Goal: Task Accomplishment & Management: Manage account settings

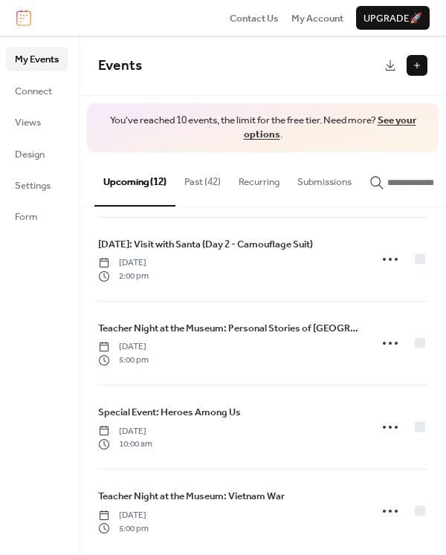
scroll to position [675, 0]
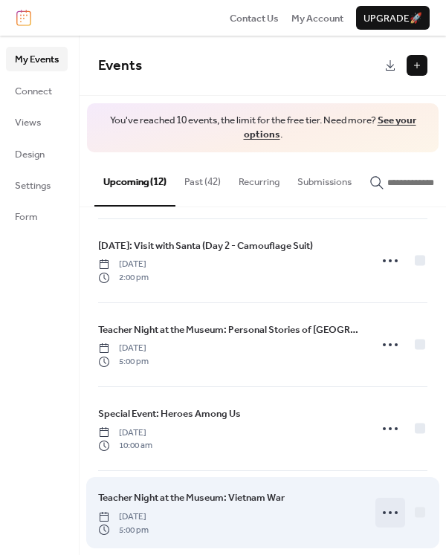
click at [385, 501] on icon at bounding box center [390, 512] width 24 height 24
click at [238, 503] on div "Teacher Night at the Museum: Vietnam War [DATE] 5:00 pm" at bounding box center [229, 512] width 262 height 46
click at [265, 490] on span "Teacher Night at the Museum: Vietnam War" at bounding box center [191, 497] width 186 height 15
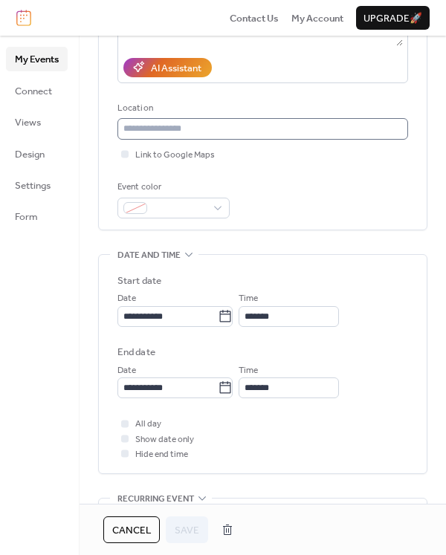
scroll to position [412, 0]
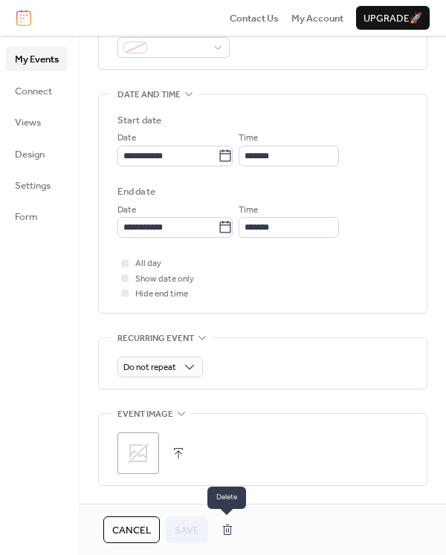
click at [229, 526] on button "button" at bounding box center [227, 530] width 27 height 24
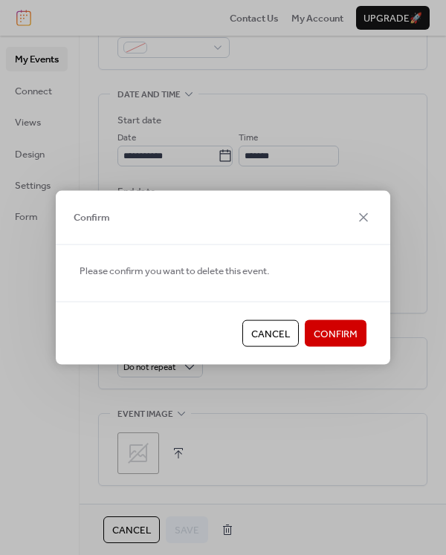
click at [344, 327] on span "Confirm" at bounding box center [335, 334] width 44 height 15
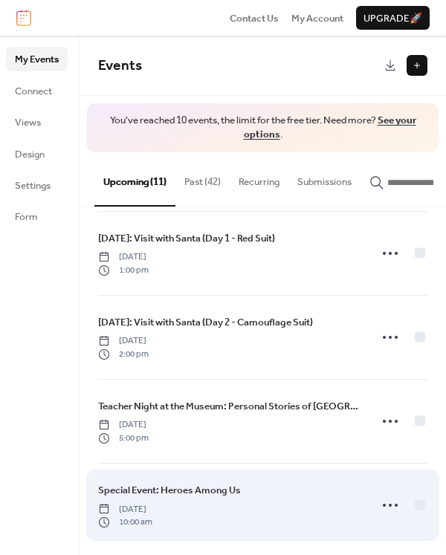
scroll to position [593, 0]
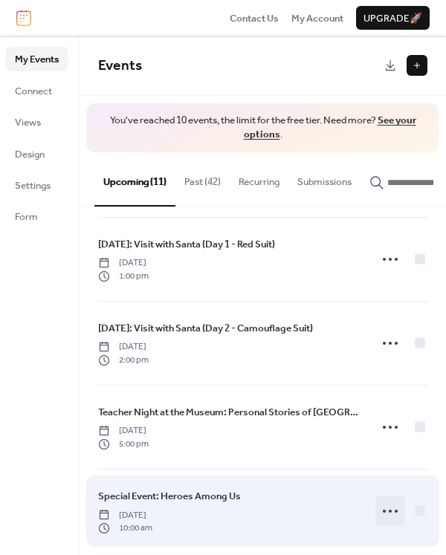
click at [387, 499] on icon at bounding box center [390, 511] width 24 height 24
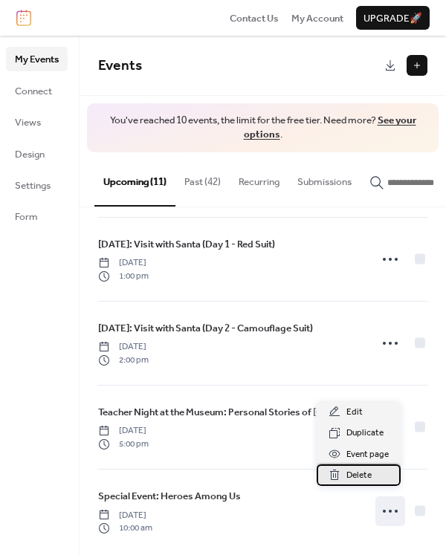
click at [349, 473] on span "Delete" at bounding box center [358, 475] width 25 height 15
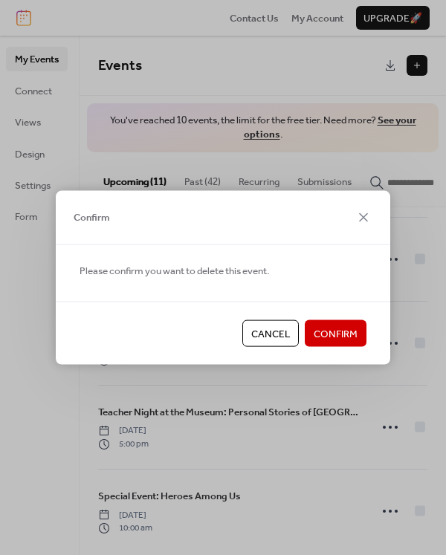
click at [342, 323] on button "Confirm" at bounding box center [335, 333] width 62 height 27
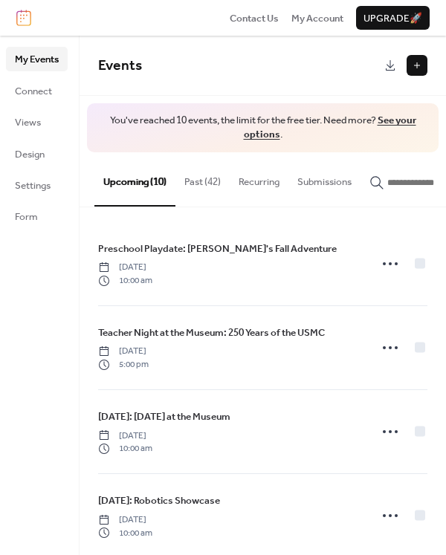
scroll to position [0, 0]
